Goal: Task Accomplishment & Management: Complete application form

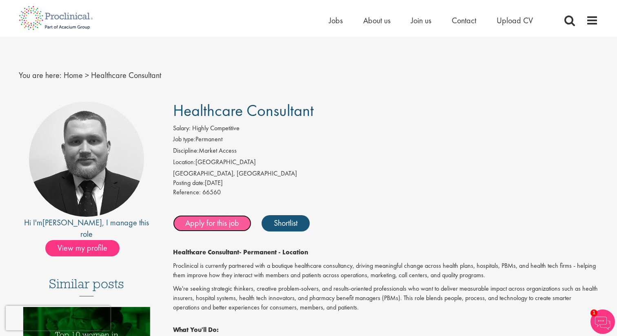
click at [223, 221] on link "Apply for this job" at bounding box center [212, 223] width 78 height 16
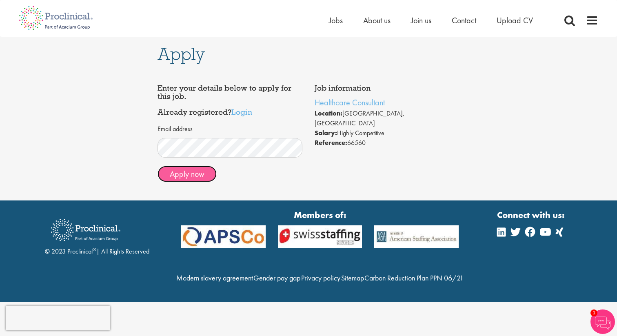
click at [204, 181] on button "Apply now" at bounding box center [186, 174] width 59 height 16
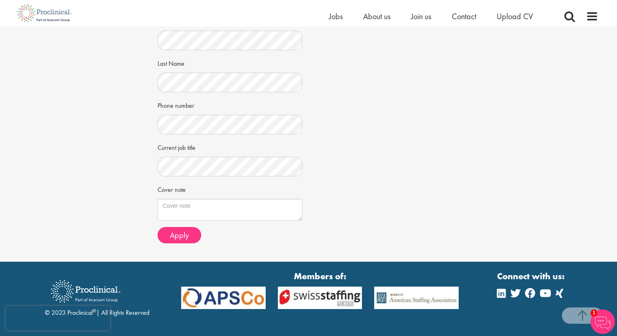
scroll to position [155, 0]
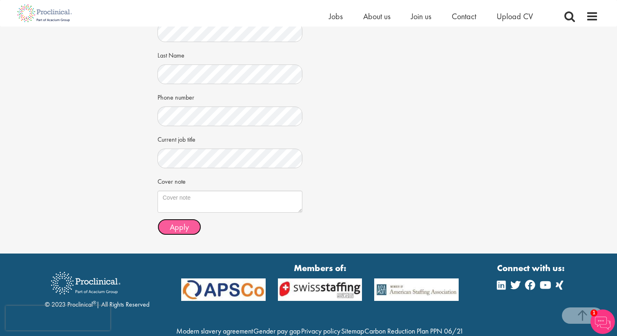
click at [172, 225] on span "Apply" at bounding box center [179, 226] width 19 height 11
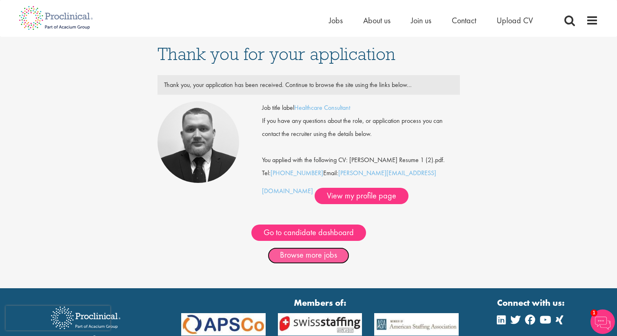
click at [318, 256] on link "Browse more jobs" at bounding box center [308, 255] width 82 height 16
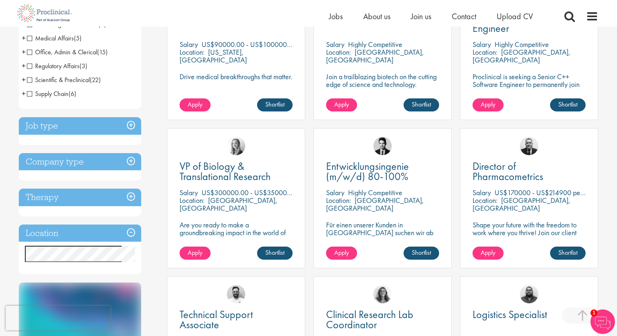
scroll to position [206, 0]
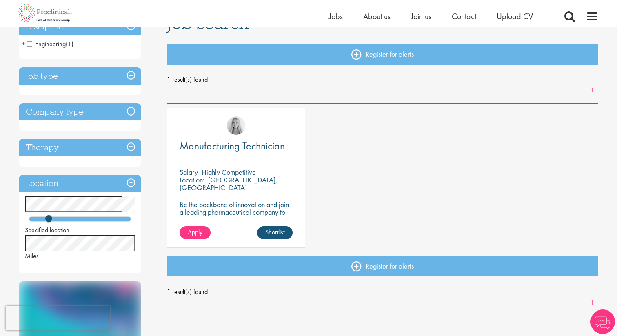
scroll to position [68, 0]
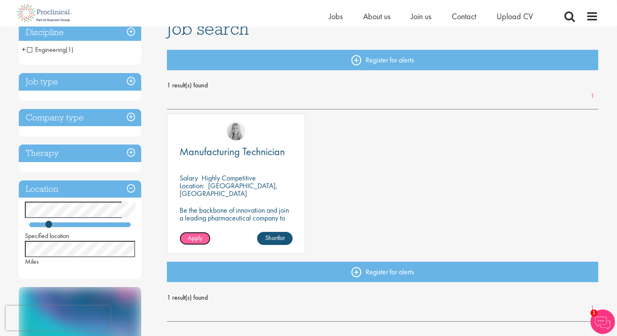
click at [197, 240] on span "Apply" at bounding box center [195, 237] width 15 height 9
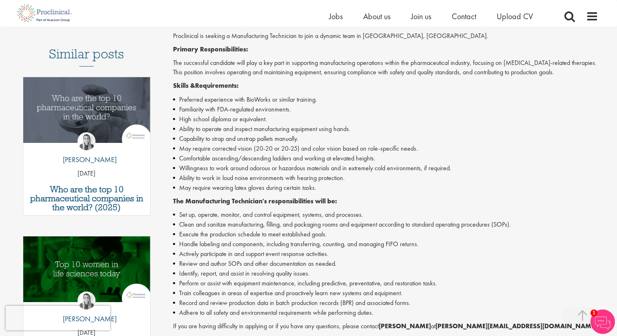
scroll to position [222, 0]
